Goal: Task Accomplishment & Management: Manage account settings

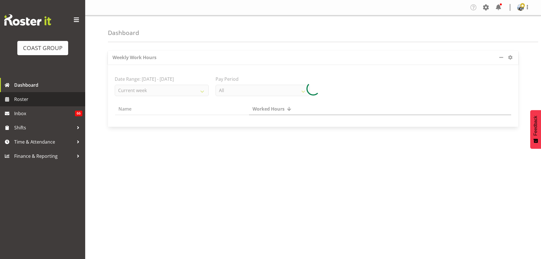
click at [18, 97] on span "Roster" at bounding box center [48, 99] width 68 height 9
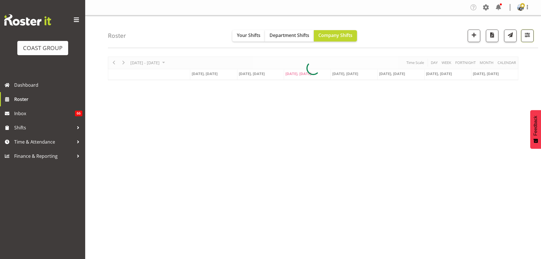
click at [529, 39] on button "button" at bounding box center [528, 36] width 13 height 13
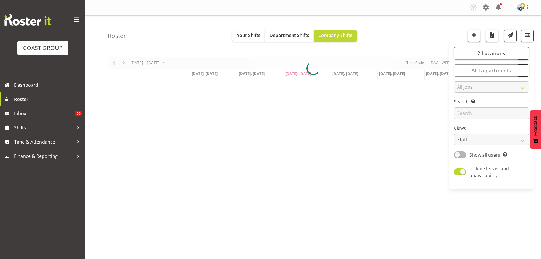
click at [527, 66] on button "All Departments" at bounding box center [491, 70] width 75 height 13
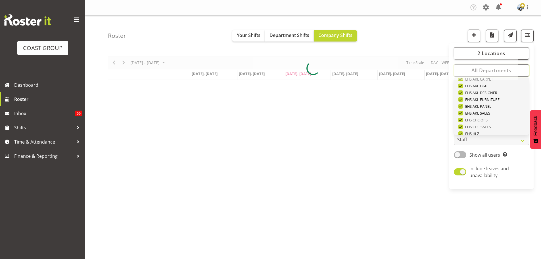
scroll to position [218, 0]
click at [508, 127] on span "Deselect All" at bounding box center [498, 125] width 23 height 5
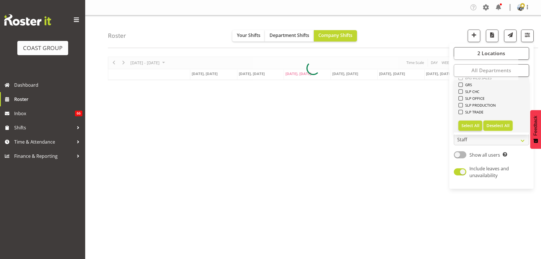
checkbox input "false"
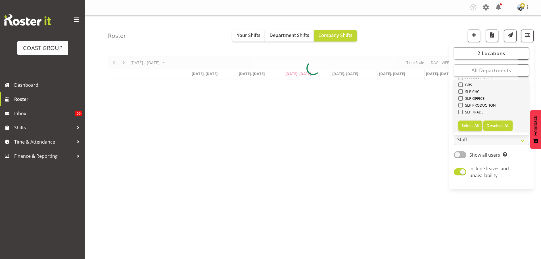
checkbox input "false"
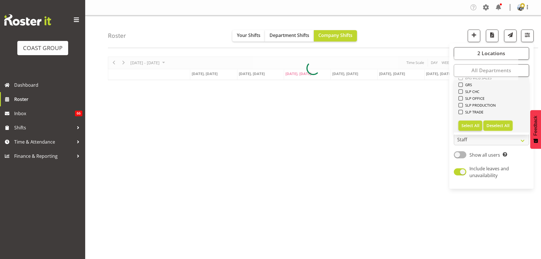
checkbox input "false"
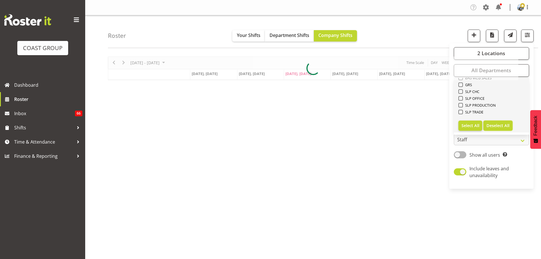
checkbox input "false"
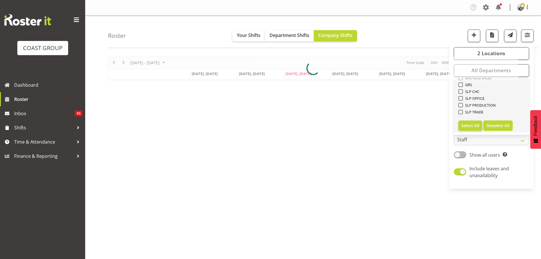
checkbox input "false"
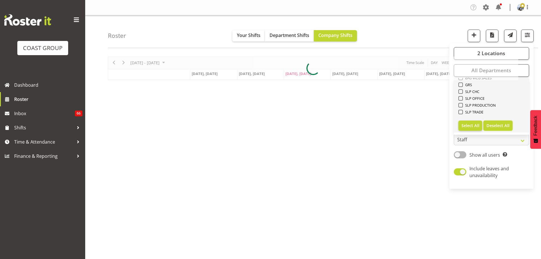
checkbox input "false"
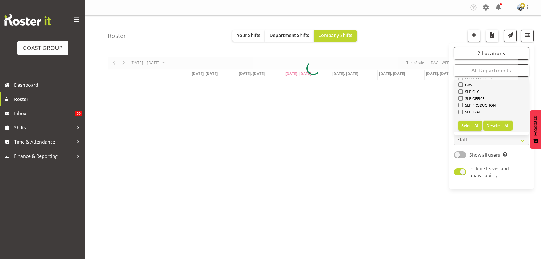
checkbox input "false"
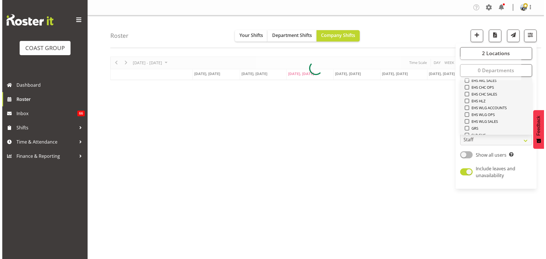
scroll to position [133, 0]
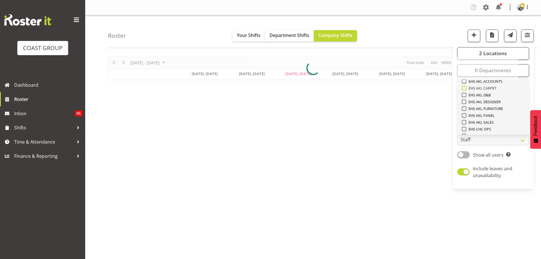
click at [493, 86] on span "EHS AKL CARPET" at bounding box center [482, 88] width 30 height 5
click at [466, 86] on input "EHS AKL CARPET" at bounding box center [464, 88] width 4 height 4
checkbox input "true"
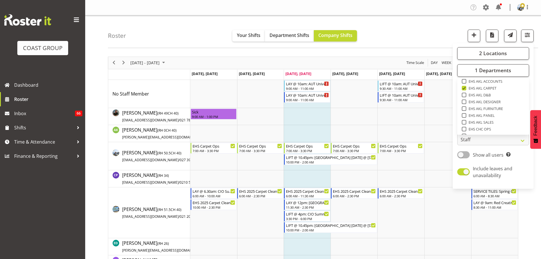
click at [210, 43] on div "Roster Your Shifts Department Shifts Company Shifts 2 Locations Clear CARLTON E…" at bounding box center [323, 31] width 431 height 33
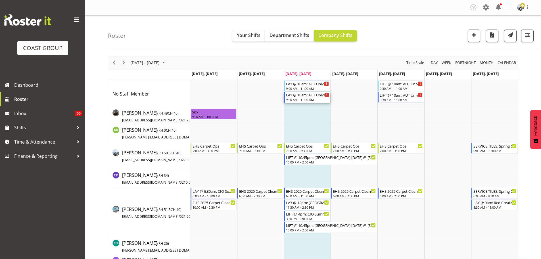
click at [303, 99] on div "9:00 AM - 11:00 AM" at bounding box center [307, 99] width 43 height 5
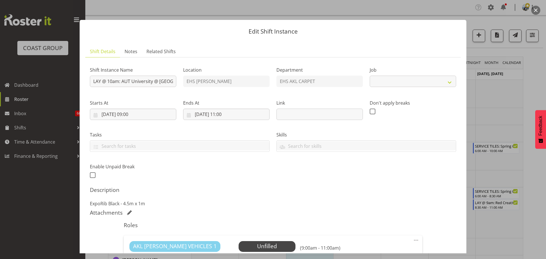
select select "8574"
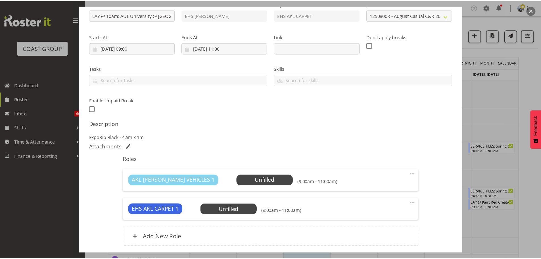
scroll to position [110, 0]
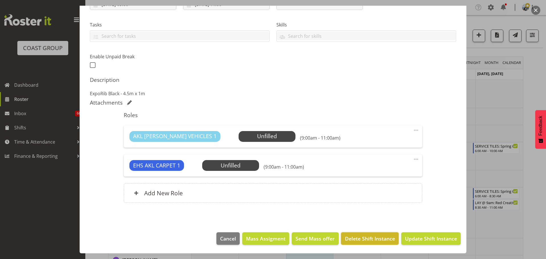
click at [371, 238] on span "Delete Shift Instance" at bounding box center [370, 238] width 50 height 7
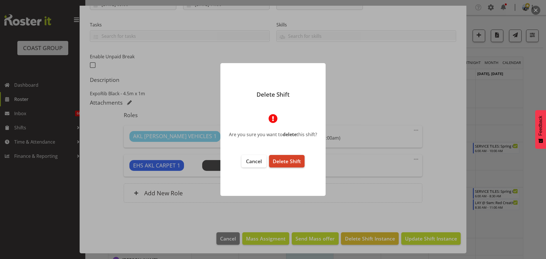
click at [286, 159] on span "Delete Shift" at bounding box center [287, 161] width 28 height 7
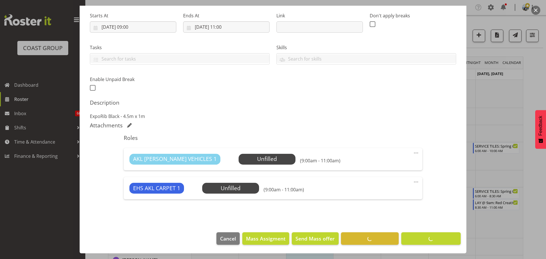
scroll to position [87, 0]
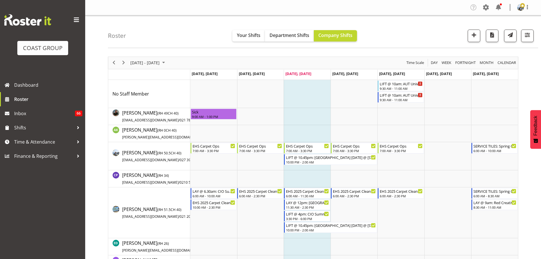
click at [159, 58] on div "August 18 - 24, 2025" at bounding box center [148, 63] width 40 height 12
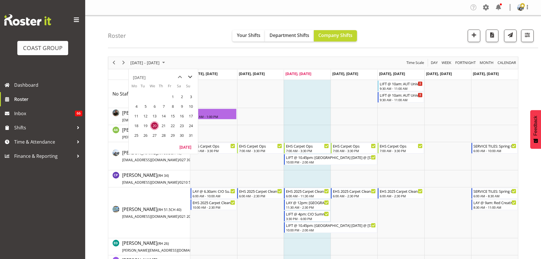
click at [190, 76] on span "next month" at bounding box center [190, 77] width 10 height 10
click at [192, 76] on span "next month" at bounding box center [190, 77] width 10 height 10
click at [154, 115] on span "15" at bounding box center [154, 116] width 9 height 9
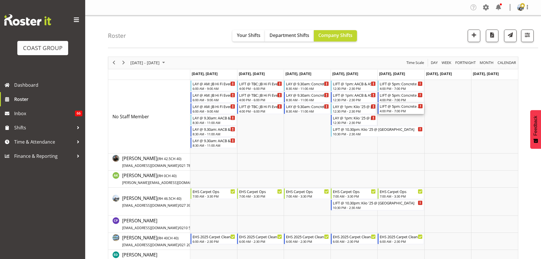
click at [412, 107] on div "LIFT @ 5pm: Concrete NZ 25 @ Viaduct Events Centre" at bounding box center [401, 106] width 43 height 6
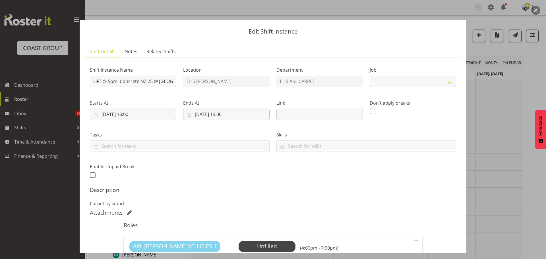
select select "9452"
click at [136, 118] on input "17/10/2025, 16:00" at bounding box center [133, 114] width 86 height 11
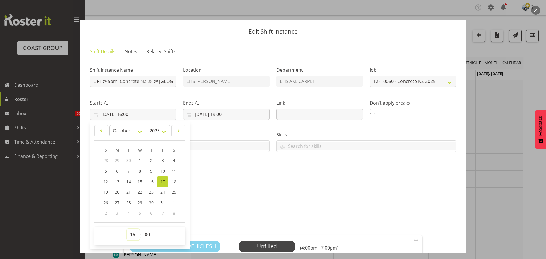
click at [133, 238] on select "00 01 02 03 04 05 06 07 08 09 10 11 12 13 14 15 16 17 18 19 20 21 22 23" at bounding box center [133, 234] width 13 height 11
select select "14"
click at [127, 229] on select "00 01 02 03 04 05 06 07 08 09 10 11 12 13 14 15 16 17 18 19 20 21 22 23" at bounding box center [133, 234] width 13 height 11
type input "17/10/2025, 14:00"
click at [146, 235] on select "00 01 02 03 04 05 06 07 08 09 10 11 12 13 14 15 16 17 18 19 20 21 22 23 24 25 2…" at bounding box center [148, 234] width 13 height 11
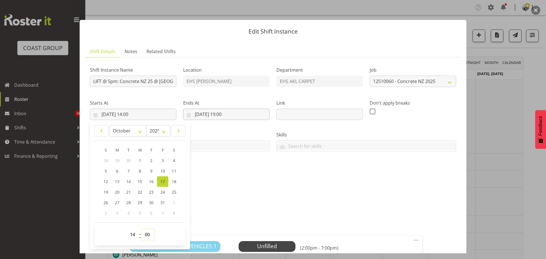
select select "30"
type input "17/10/2025, 14:30"
click at [228, 116] on input "17/10/2025, 19:00" at bounding box center [226, 114] width 86 height 11
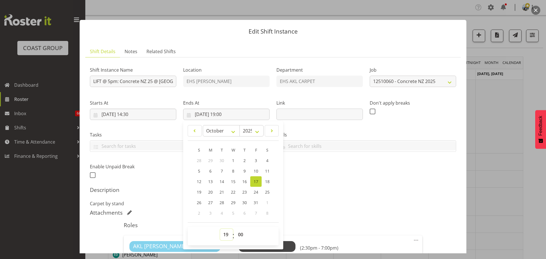
click at [227, 236] on select "00 01 02 03 04 05 06 07 08 09 10 11 12 13 14 15 16 17 18 19 20 21 22 23" at bounding box center [226, 234] width 13 height 11
select select "17"
click at [220, 229] on select "00 01 02 03 04 05 06 07 08 09 10 11 12 13 14 15 16 17 18 19 20 21 22 23" at bounding box center [226, 234] width 13 height 11
type input "17/10/2025, 17:00"
click at [111, 82] on input "LIFT @ 5pm: Concrete NZ 25 @ Viaduct Events Centre" at bounding box center [133, 81] width 86 height 11
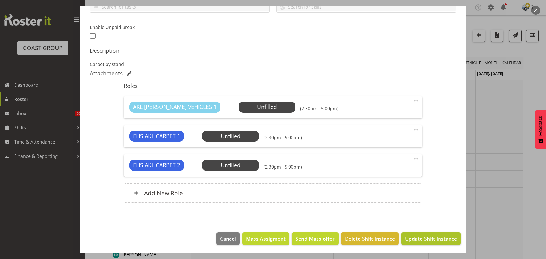
type input "LIFT @ 3.30pm: Concrete NZ 25 @ Viaduct Events Centre"
click at [429, 232] on button "Update Shift Instance" at bounding box center [430, 238] width 59 height 13
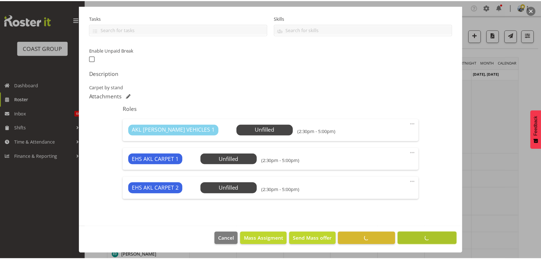
scroll to position [117, 0]
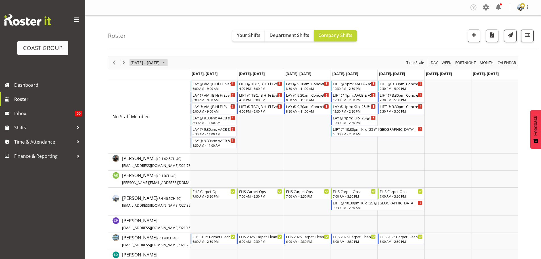
click at [160, 63] on span "October 13 - 19, 2025" at bounding box center [145, 62] width 30 height 7
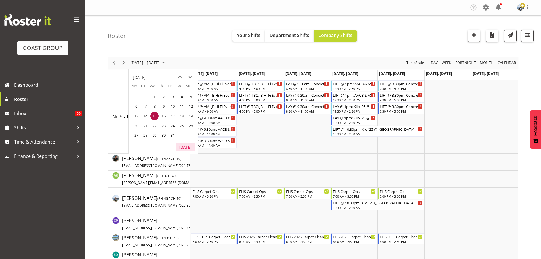
click at [182, 148] on button "Today" at bounding box center [185, 147] width 19 height 8
